Goal: Submit feedback/report problem

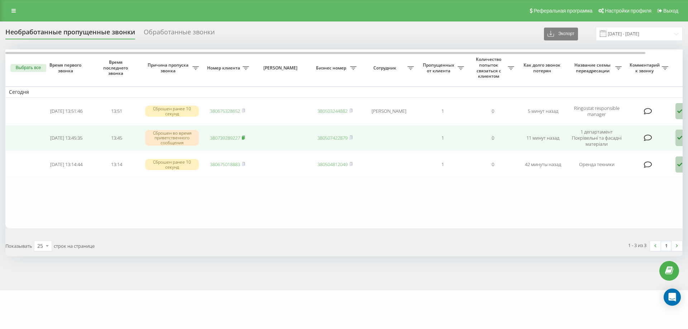
click at [244, 136] on rect at bounding box center [243, 137] width 2 height 3
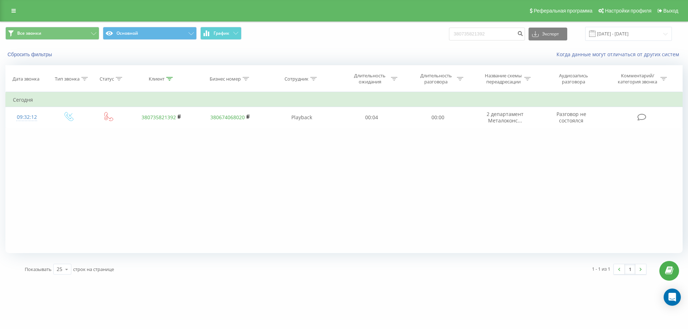
click at [477, 36] on input "380735821392" at bounding box center [487, 34] width 76 height 13
type input "380739289227"
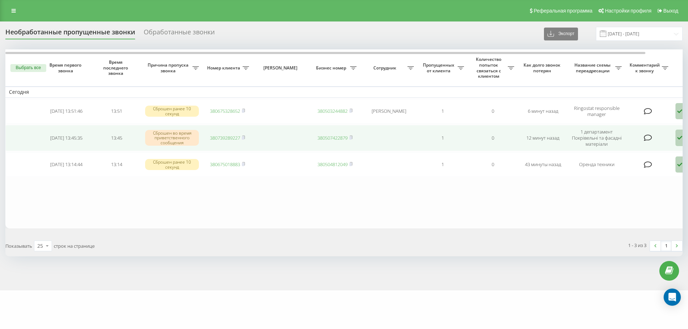
click at [678, 140] on icon at bounding box center [679, 138] width 9 height 16
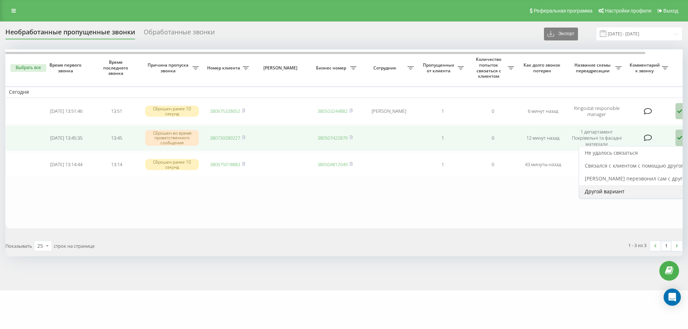
click at [624, 190] on span "Другой вариант" at bounding box center [604, 191] width 40 height 7
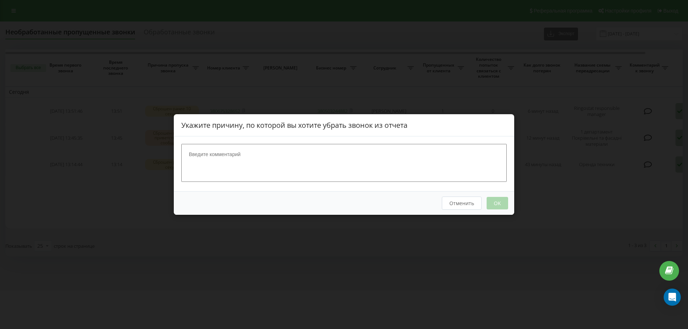
click at [337, 173] on textarea at bounding box center [343, 163] width 325 height 38
type textarea "спам"
click at [502, 203] on button "OK" at bounding box center [496, 203] width 21 height 13
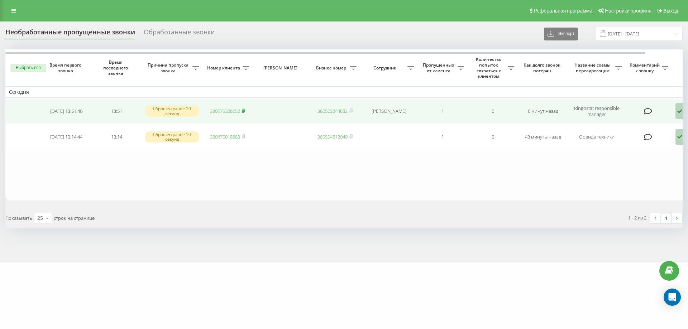
click at [244, 111] on rect at bounding box center [243, 111] width 2 height 3
